Goal: Navigation & Orientation: Find specific page/section

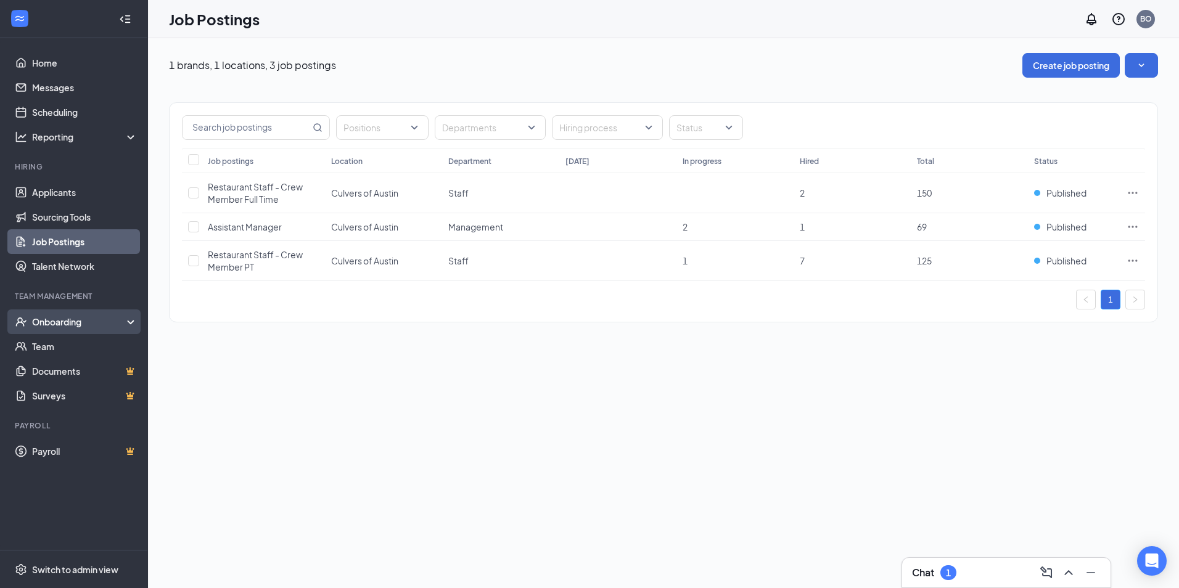
click at [78, 323] on div "Onboarding" at bounding box center [79, 322] width 95 height 12
click at [59, 194] on link "Applicants" at bounding box center [84, 192] width 105 height 25
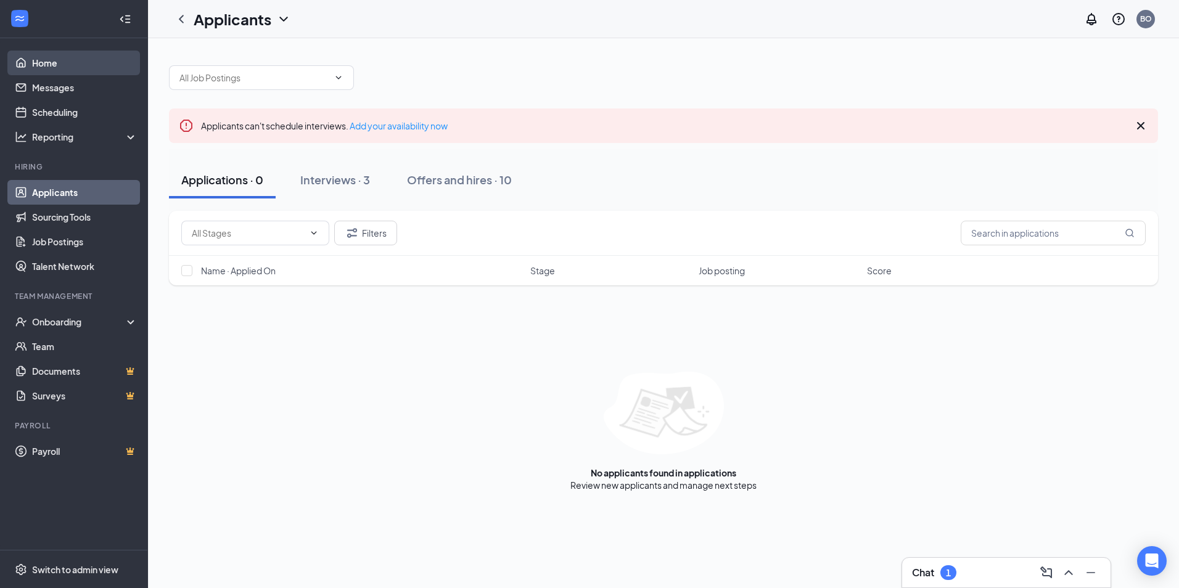
click at [47, 61] on link "Home" at bounding box center [84, 63] width 105 height 25
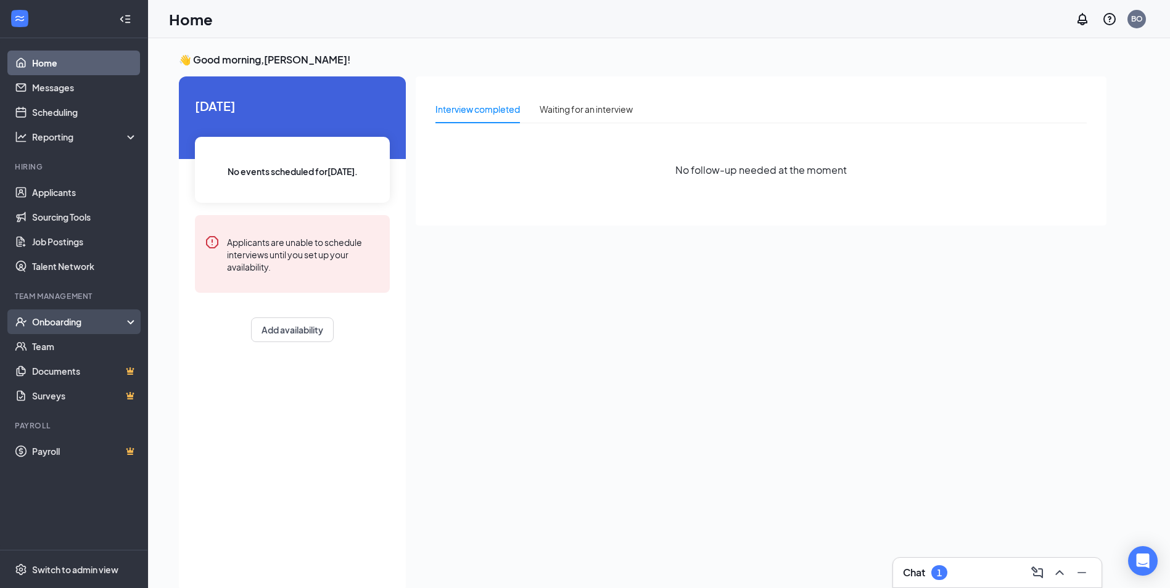
click at [63, 320] on div "Onboarding" at bounding box center [79, 322] width 95 height 12
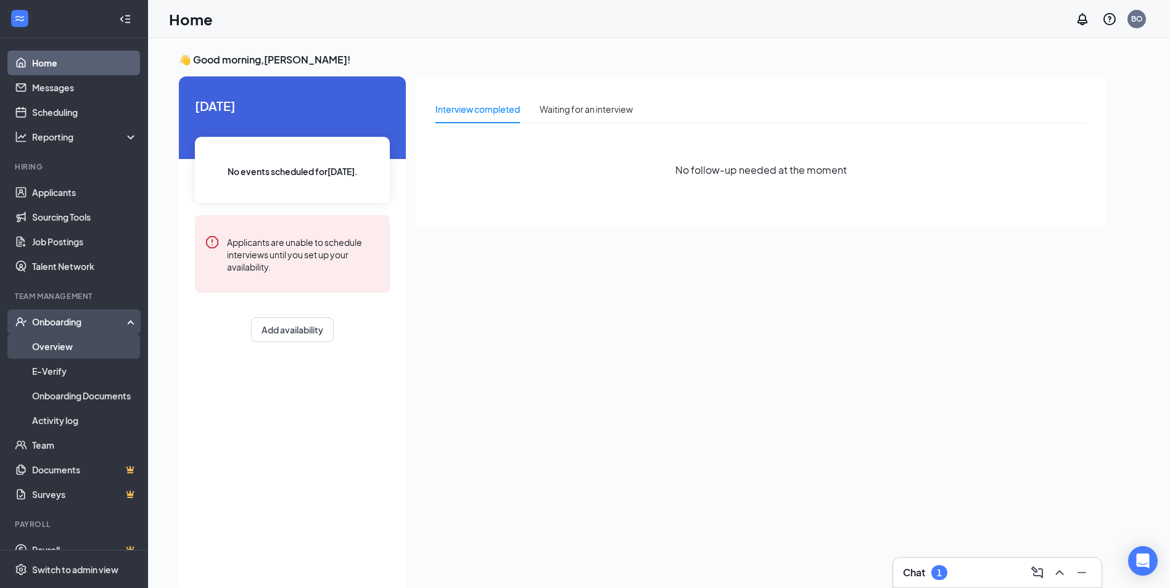
click at [54, 342] on link "Overview" at bounding box center [84, 346] width 105 height 25
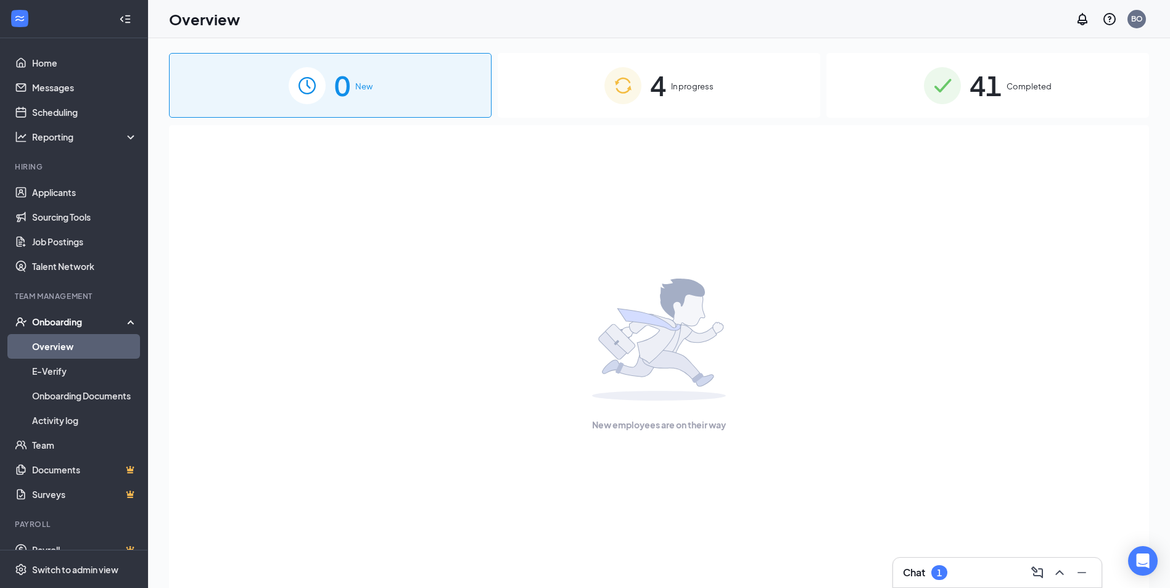
click at [574, 89] on div "4 In progress" at bounding box center [659, 85] width 323 height 65
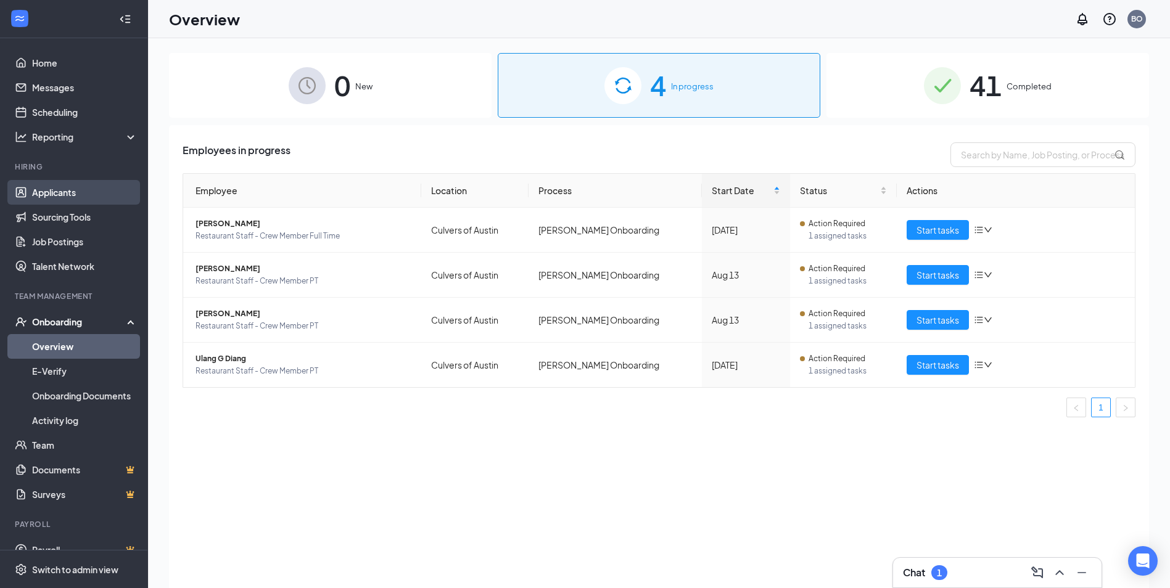
click at [67, 199] on link "Applicants" at bounding box center [84, 192] width 105 height 25
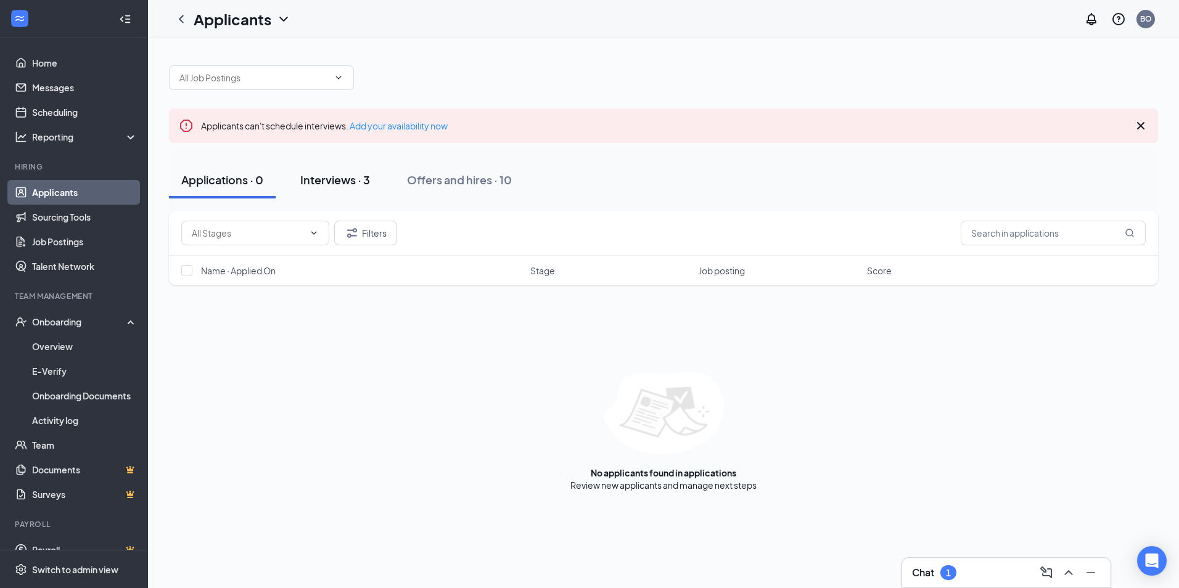
click at [324, 174] on div "Interviews · 3" at bounding box center [335, 179] width 70 height 15
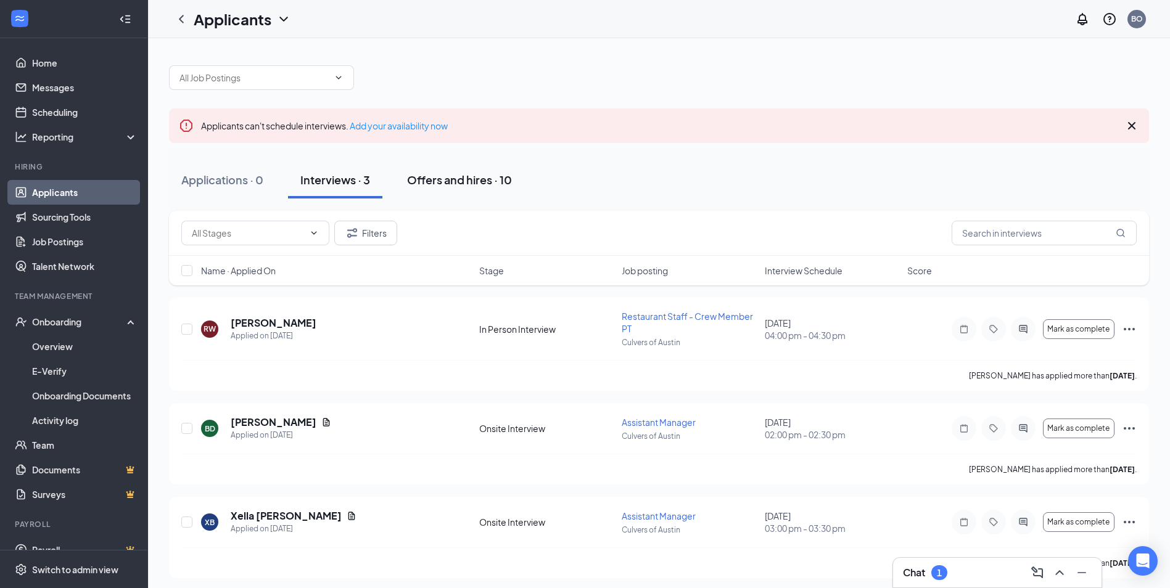
click at [503, 184] on div "Offers and hires · 10" at bounding box center [459, 179] width 105 height 15
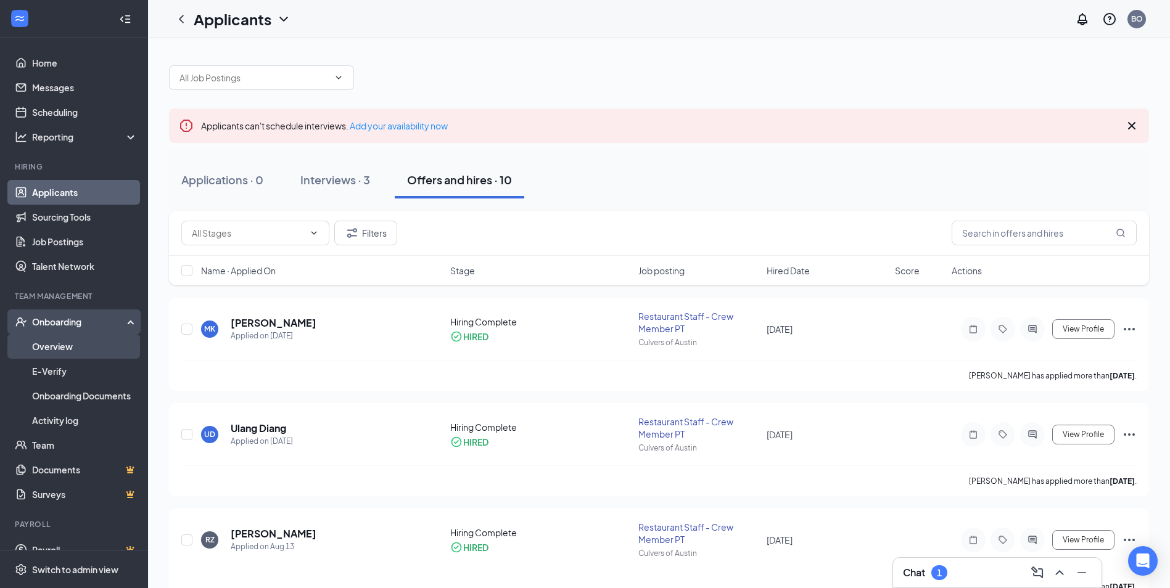
click at [62, 346] on link "Overview" at bounding box center [84, 346] width 105 height 25
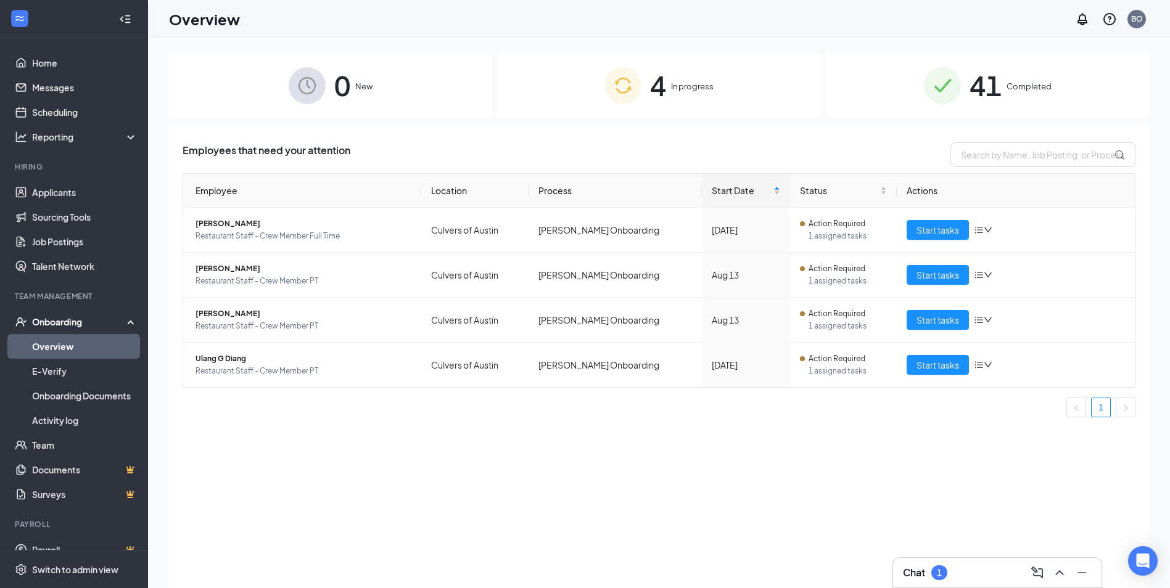
click at [1065, 99] on div "41 Completed" at bounding box center [987, 85] width 323 height 65
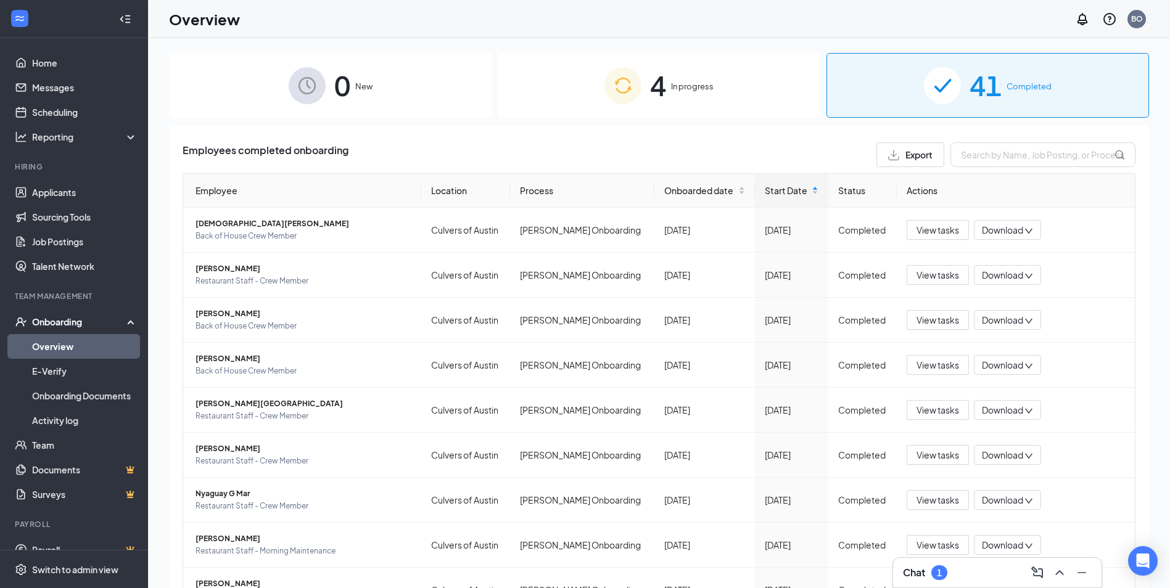
click at [697, 80] on div "4 In progress" at bounding box center [659, 85] width 323 height 65
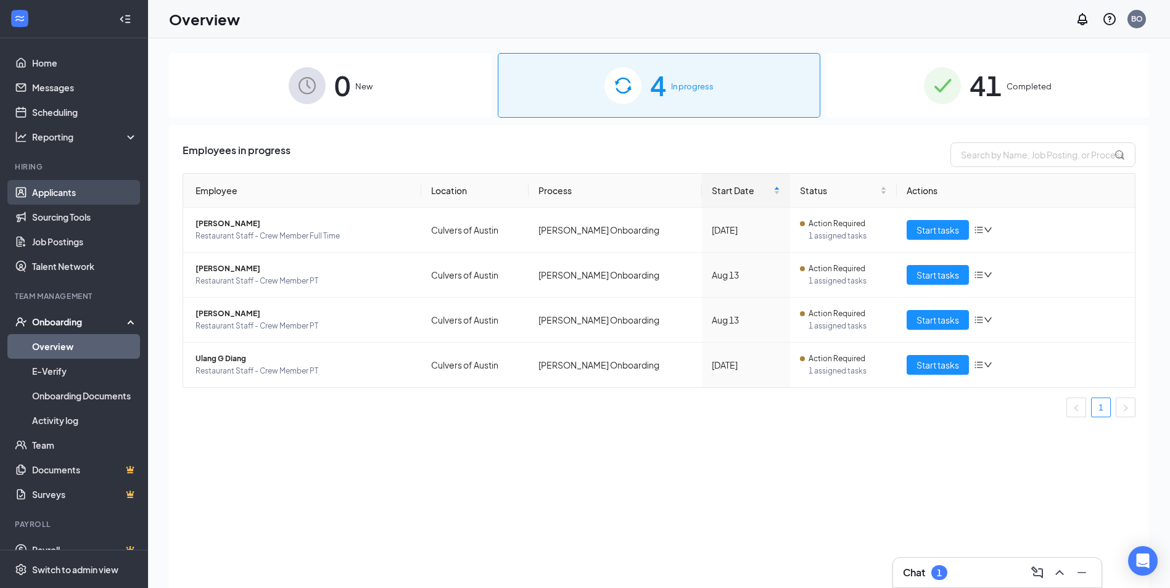
click at [68, 191] on link "Applicants" at bounding box center [84, 192] width 105 height 25
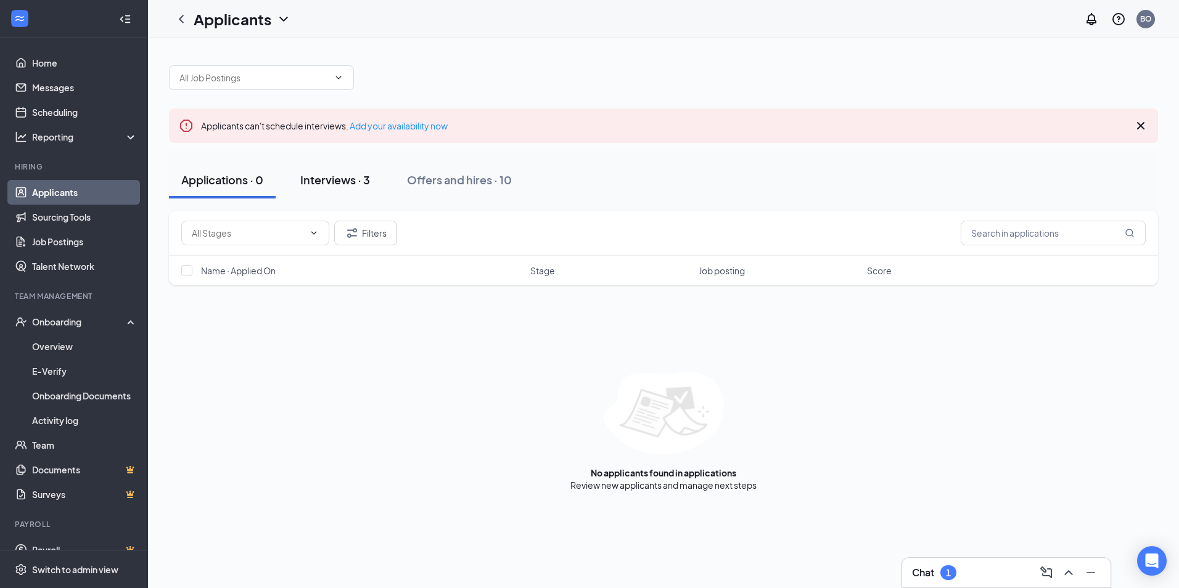
click at [306, 197] on button "Interviews · 3" at bounding box center [335, 180] width 94 height 37
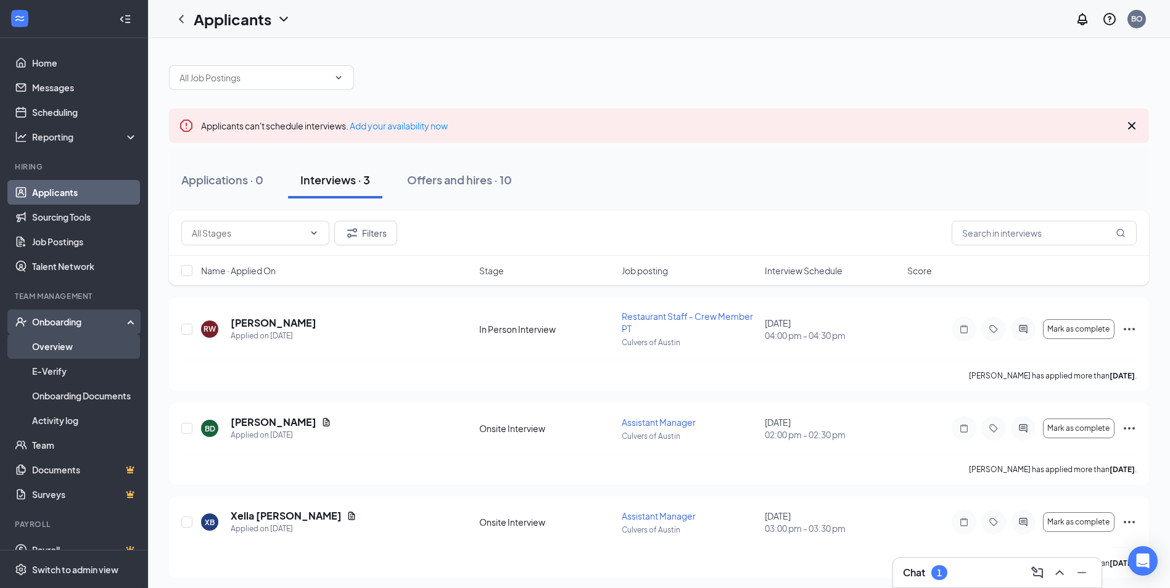
click at [91, 353] on link "Overview" at bounding box center [84, 346] width 105 height 25
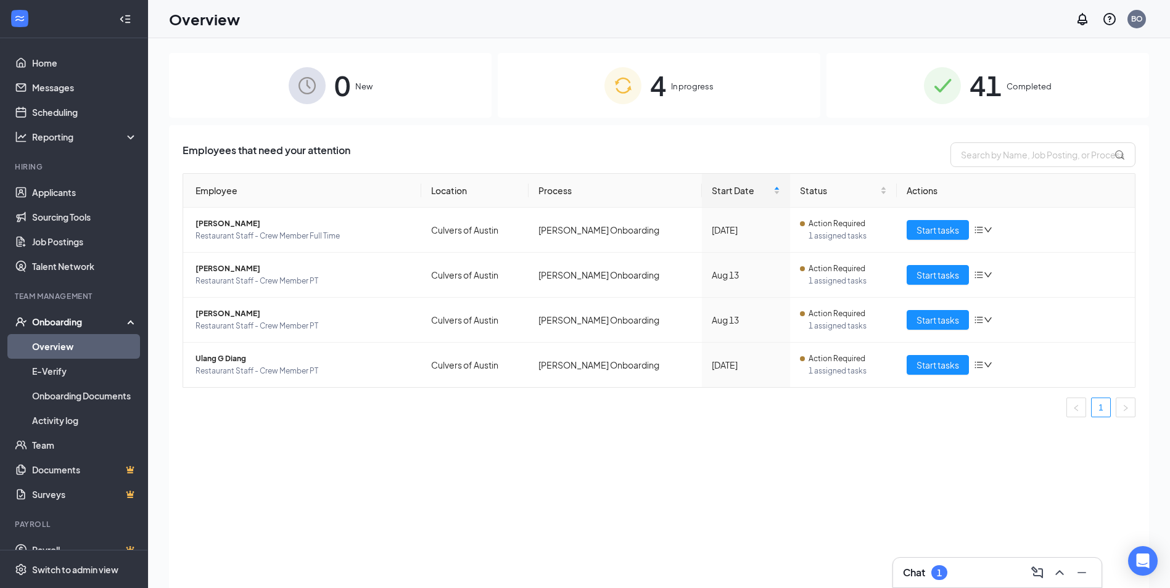
click at [611, 79] on img at bounding box center [622, 85] width 37 height 37
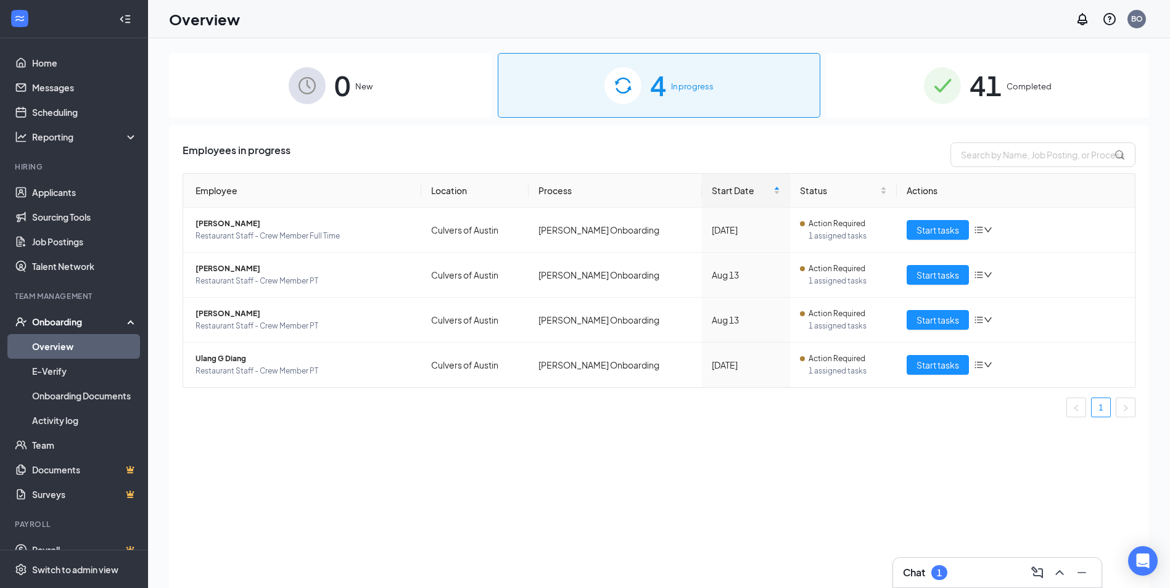
click at [987, 69] on span "41" at bounding box center [985, 85] width 32 height 43
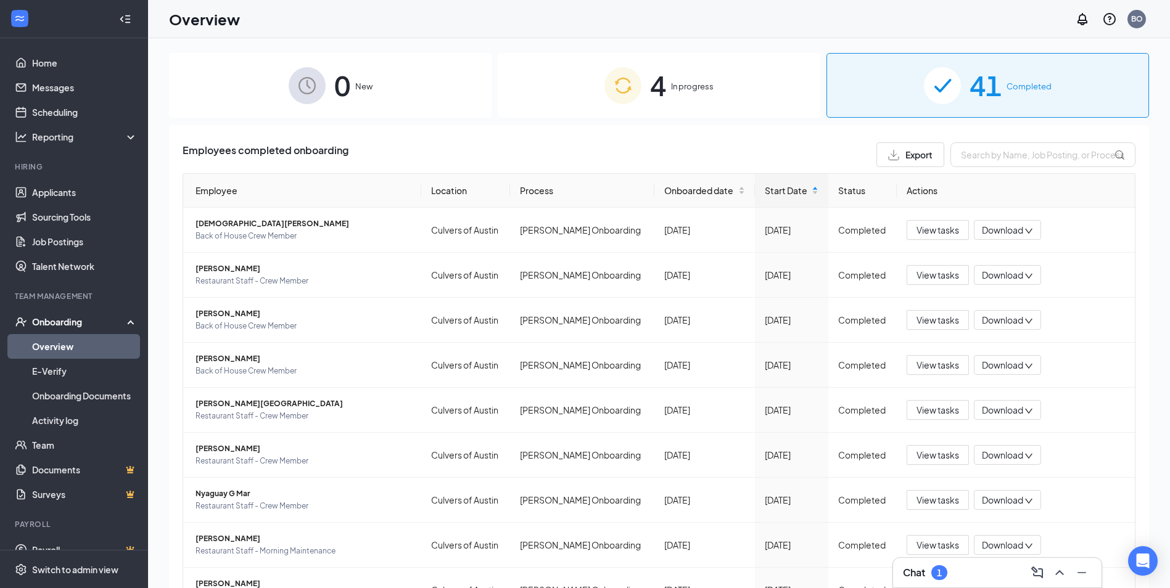
click at [691, 89] on span "In progress" at bounding box center [692, 86] width 43 height 12
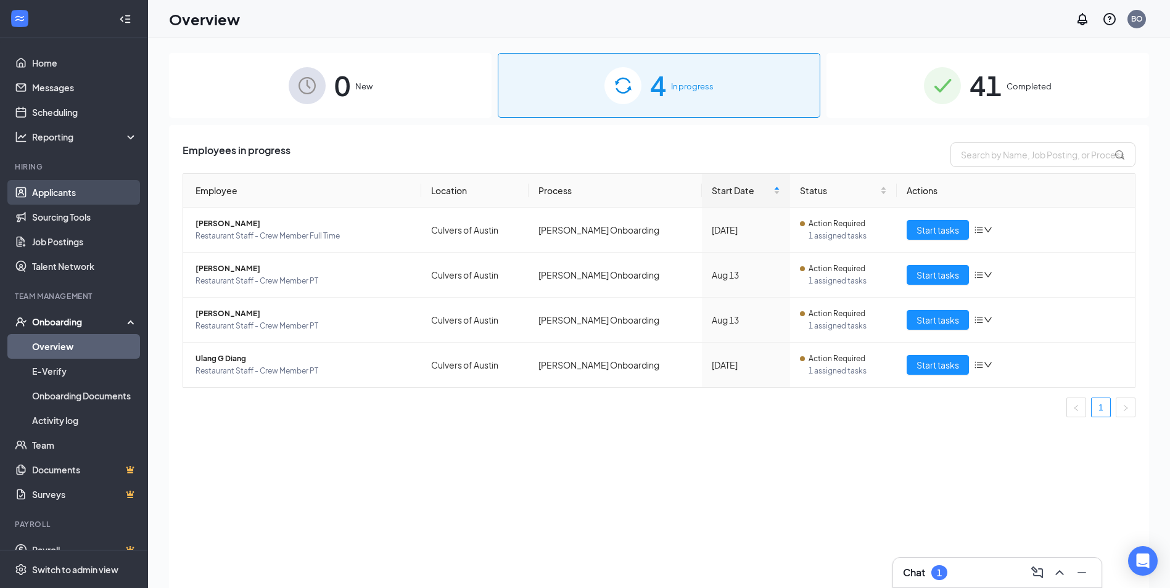
click at [58, 191] on link "Applicants" at bounding box center [84, 192] width 105 height 25
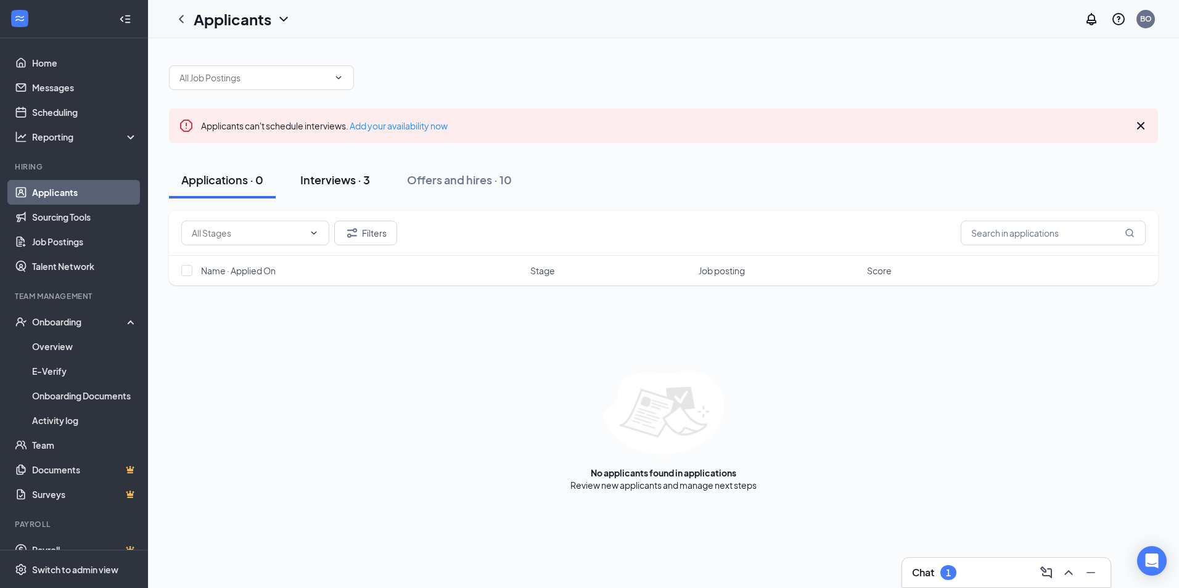
click at [325, 180] on div "Interviews · 3" at bounding box center [335, 179] width 70 height 15
